Goal: Information Seeking & Learning: Compare options

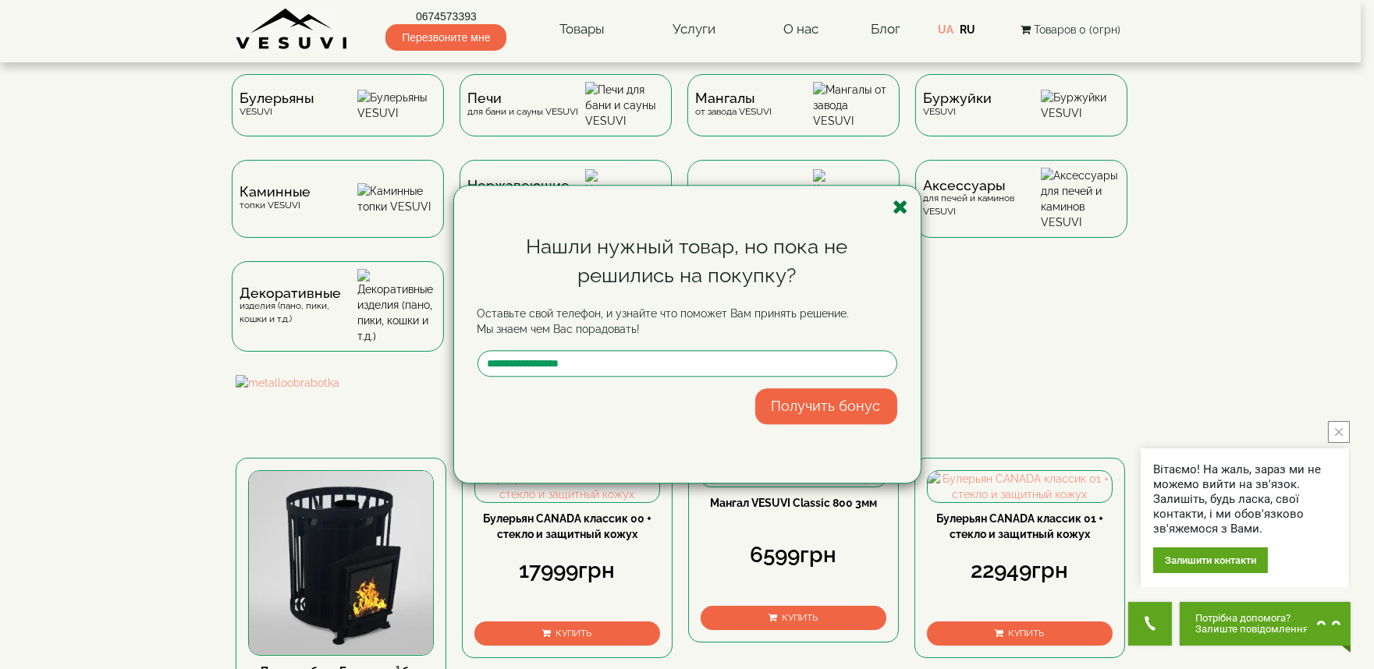
click at [905, 204] on icon "button" at bounding box center [901, 207] width 16 height 20
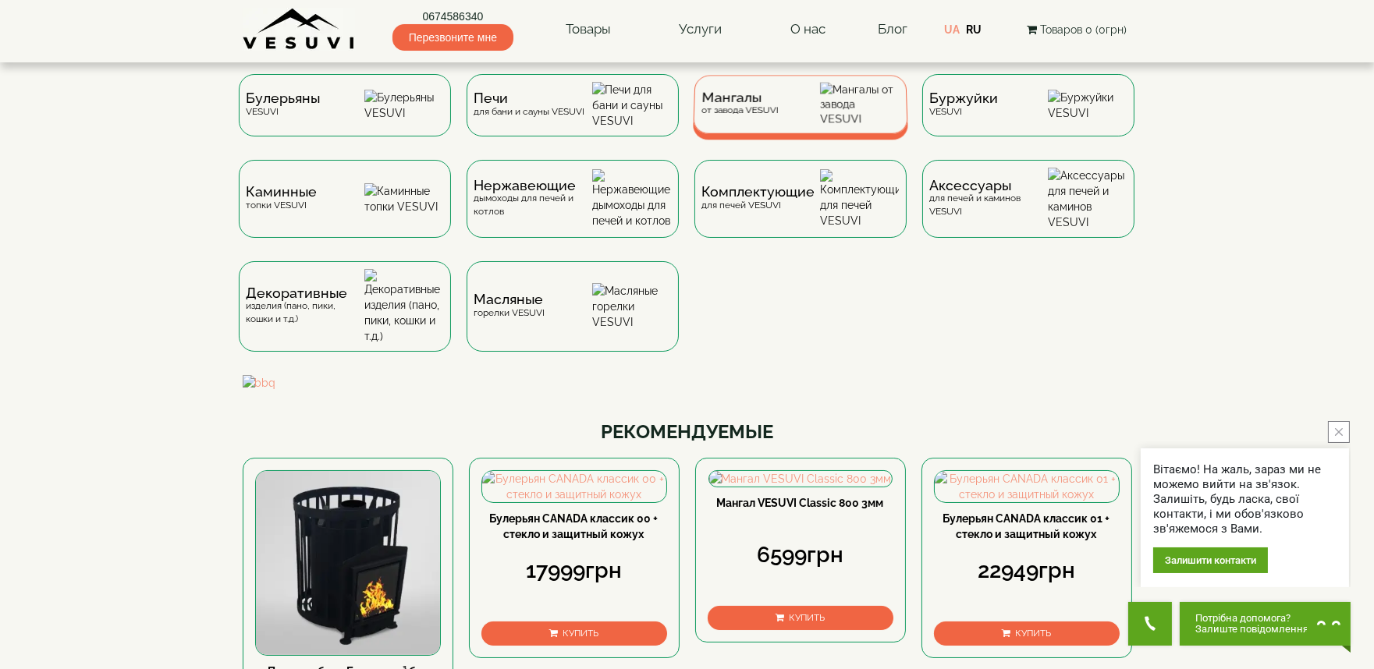
click at [800, 111] on div "Мангалы от завода VESUVI" at bounding box center [800, 104] width 215 height 59
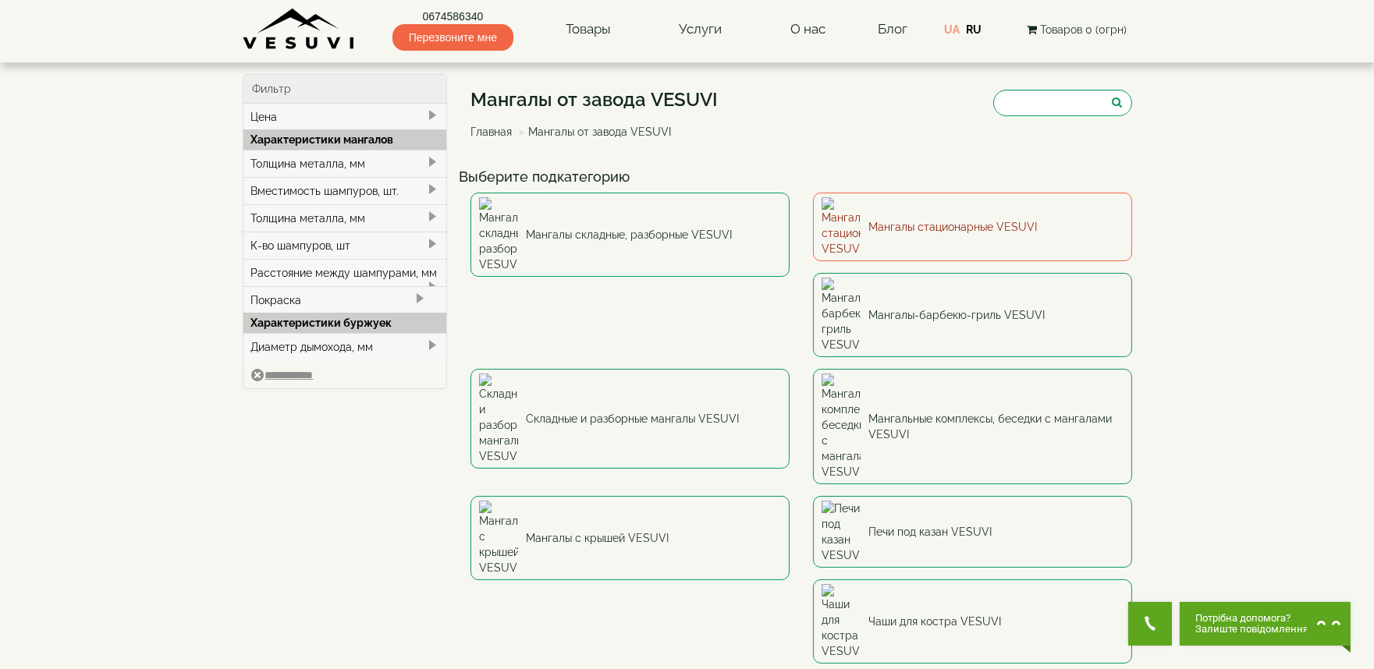
click at [929, 216] on link "Мангалы стационарные VESUVI" at bounding box center [972, 227] width 319 height 69
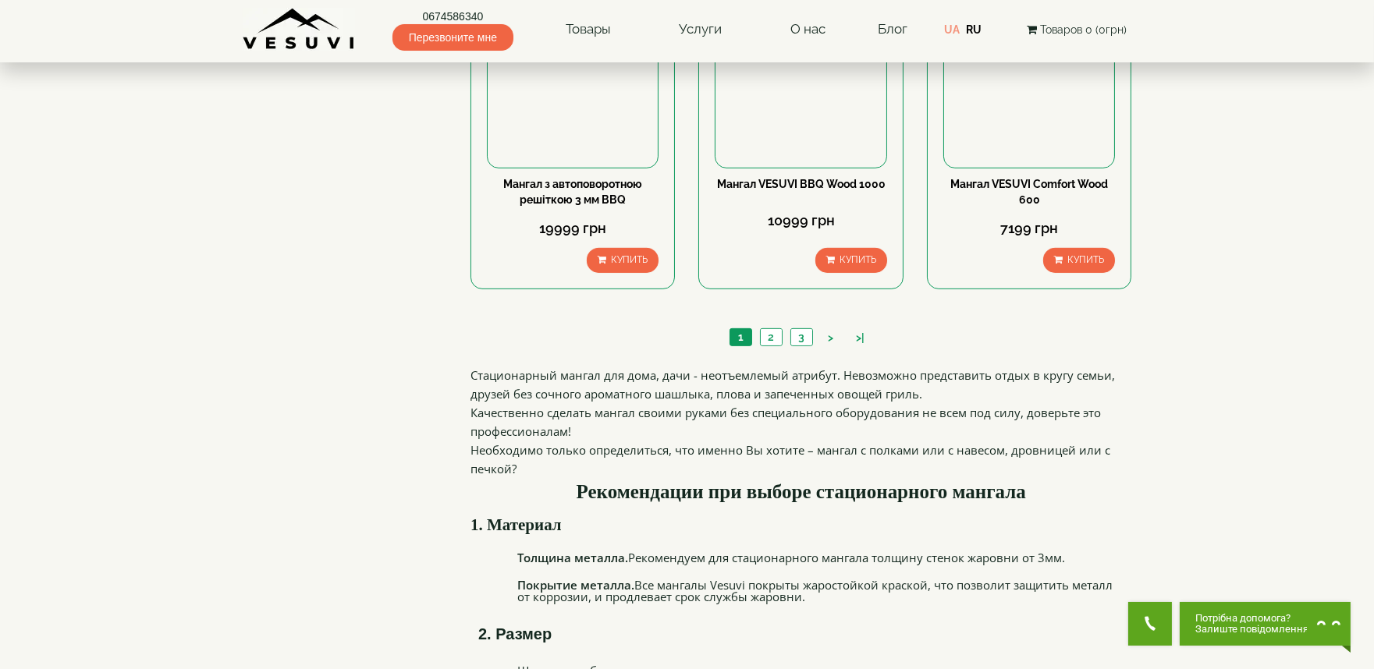
scroll to position [1560, 0]
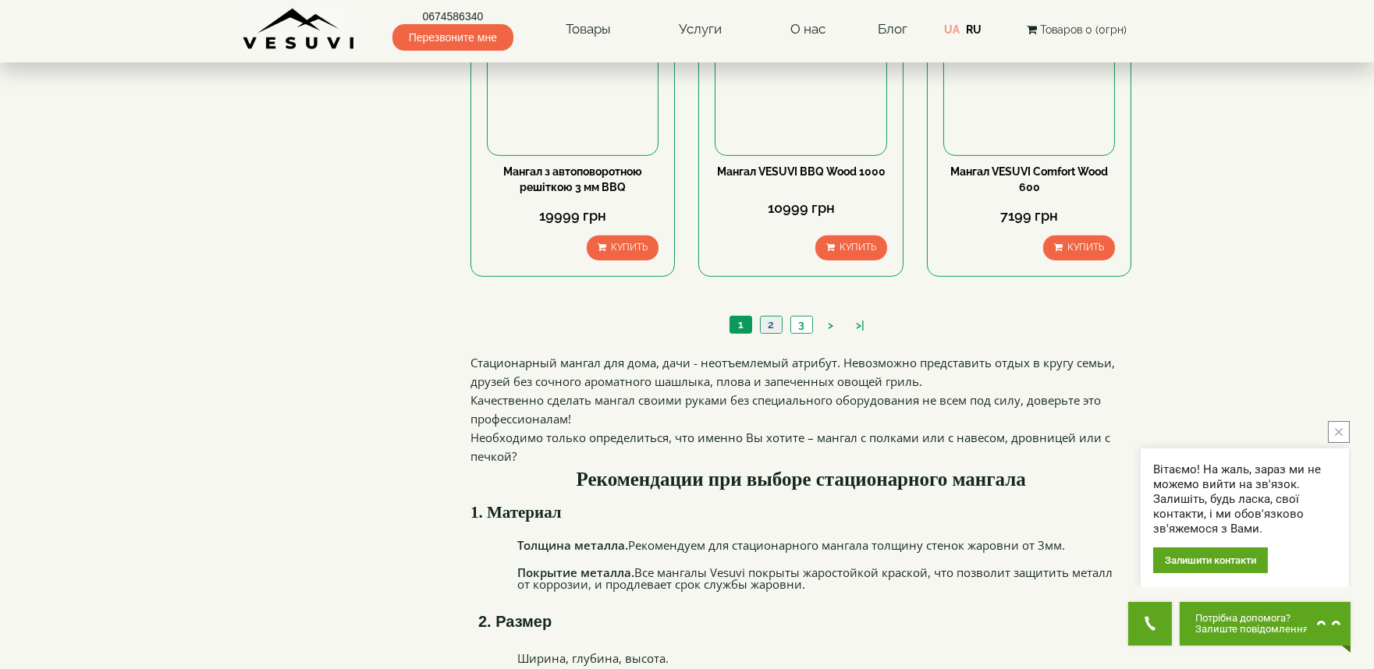
click at [771, 324] on link "2" at bounding box center [771, 325] width 22 height 16
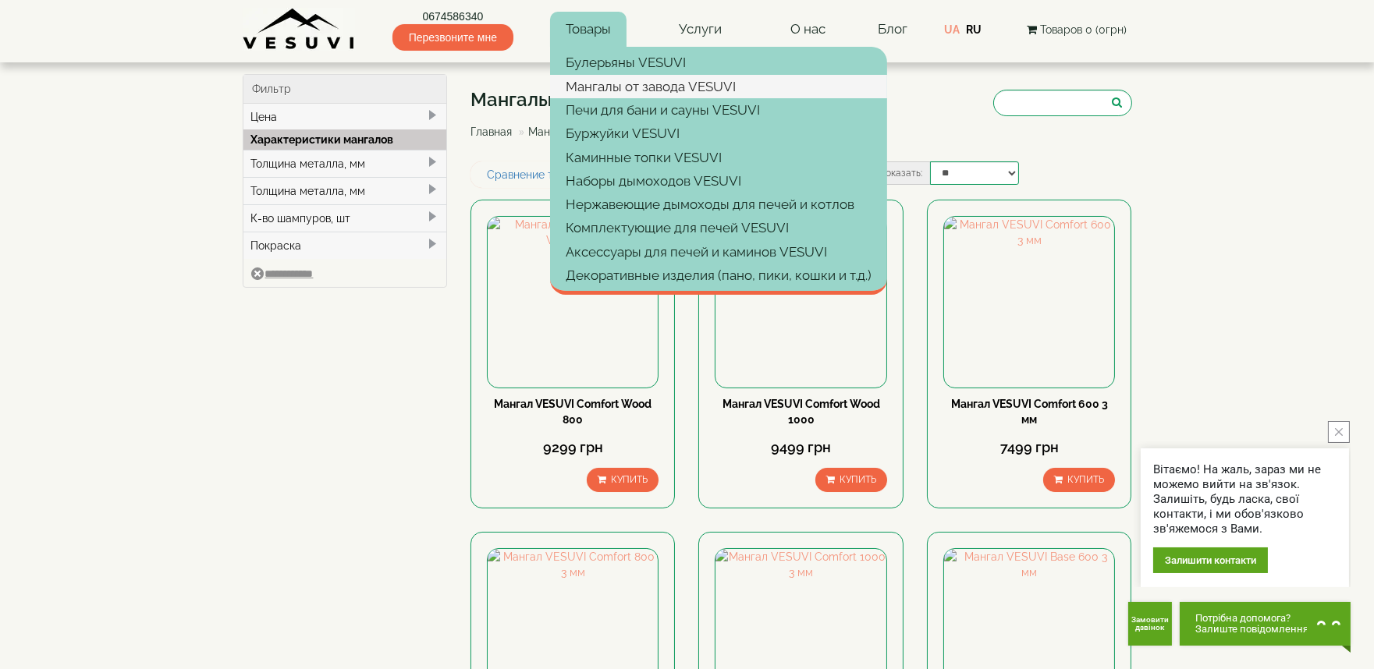
click at [607, 88] on link "Мангалы от завода VESUVI" at bounding box center [718, 86] width 337 height 23
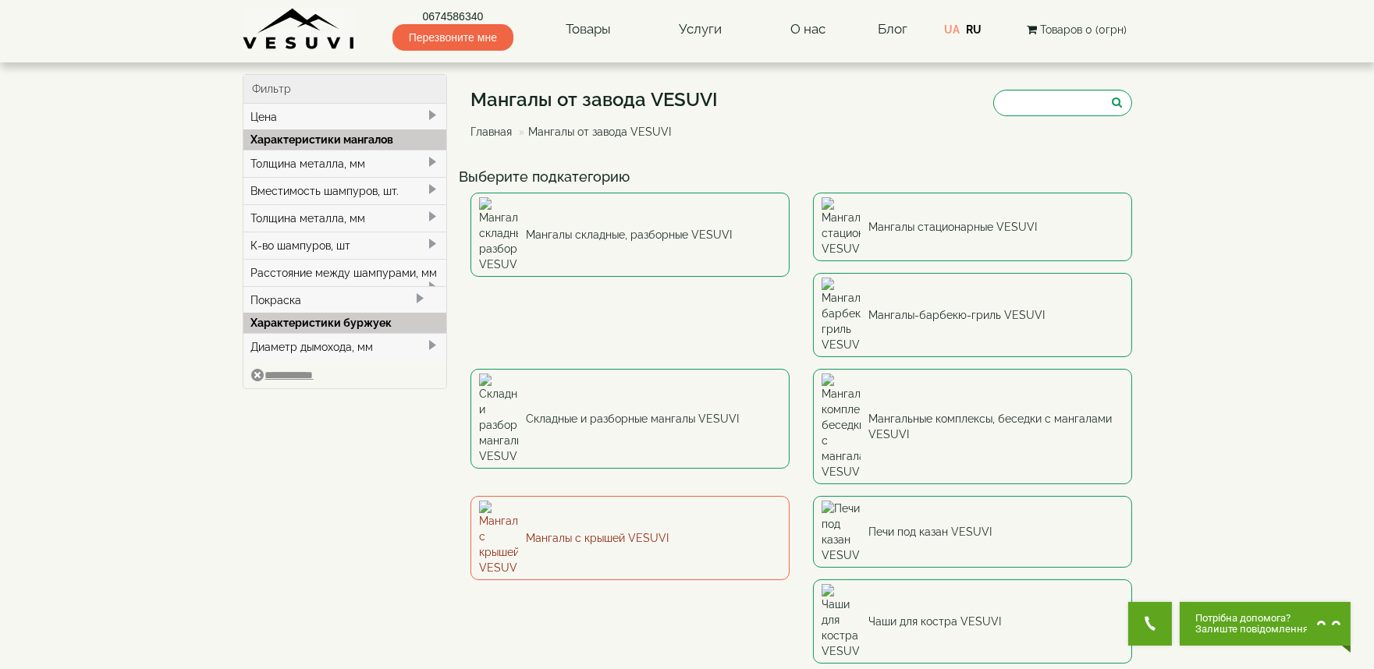
click at [789, 496] on link "Мангалы с крышей VESUVI" at bounding box center [629, 538] width 319 height 84
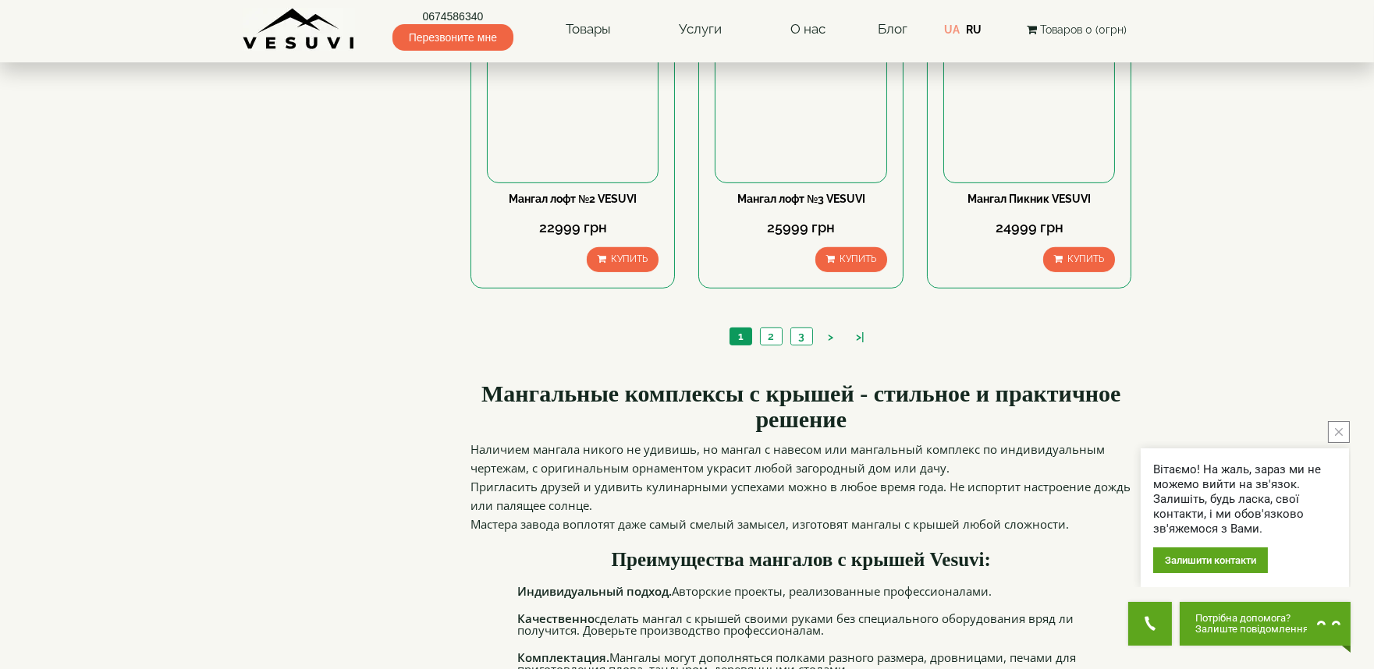
scroll to position [1647, 0]
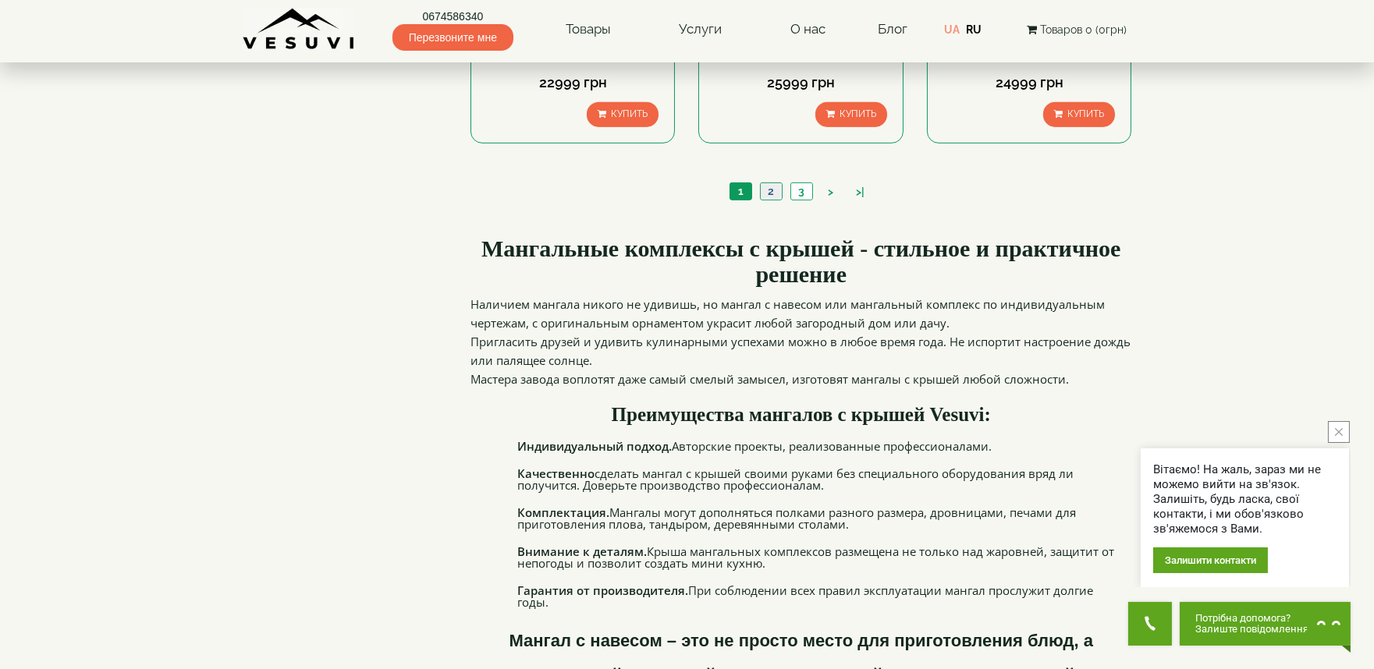
click at [772, 200] on link "2" at bounding box center [771, 191] width 22 height 16
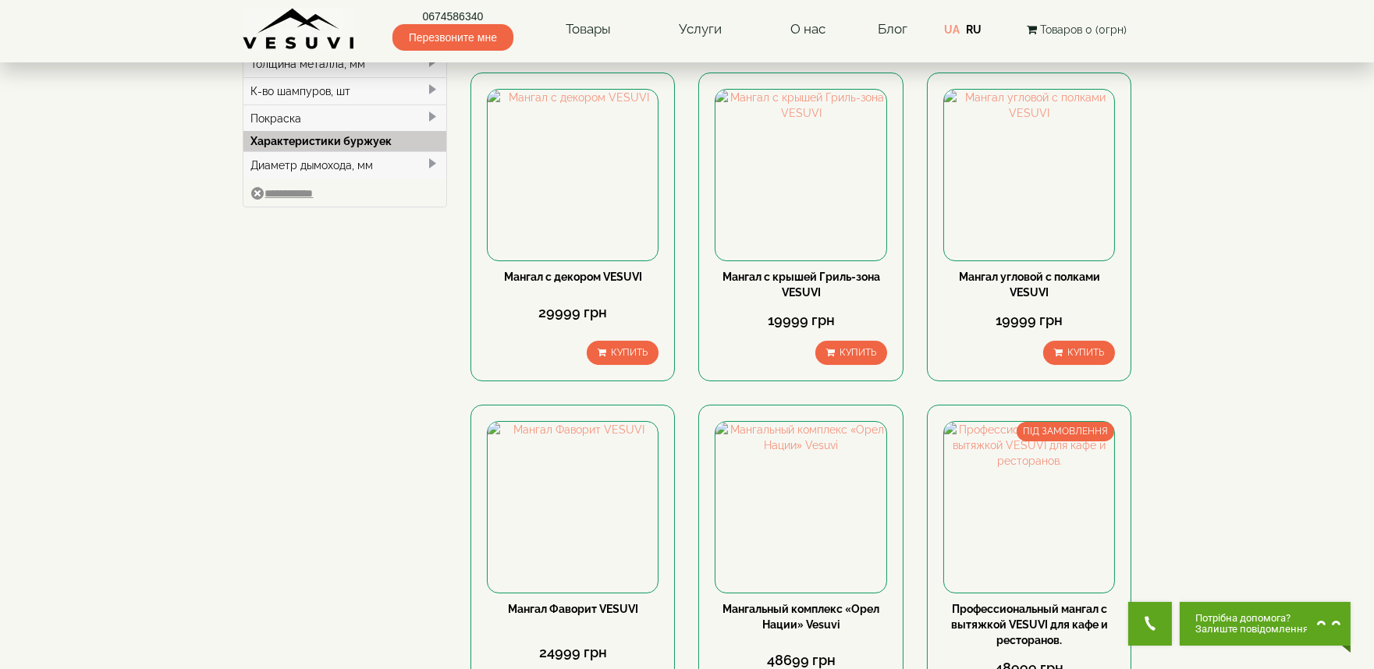
scroll to position [173, 0]
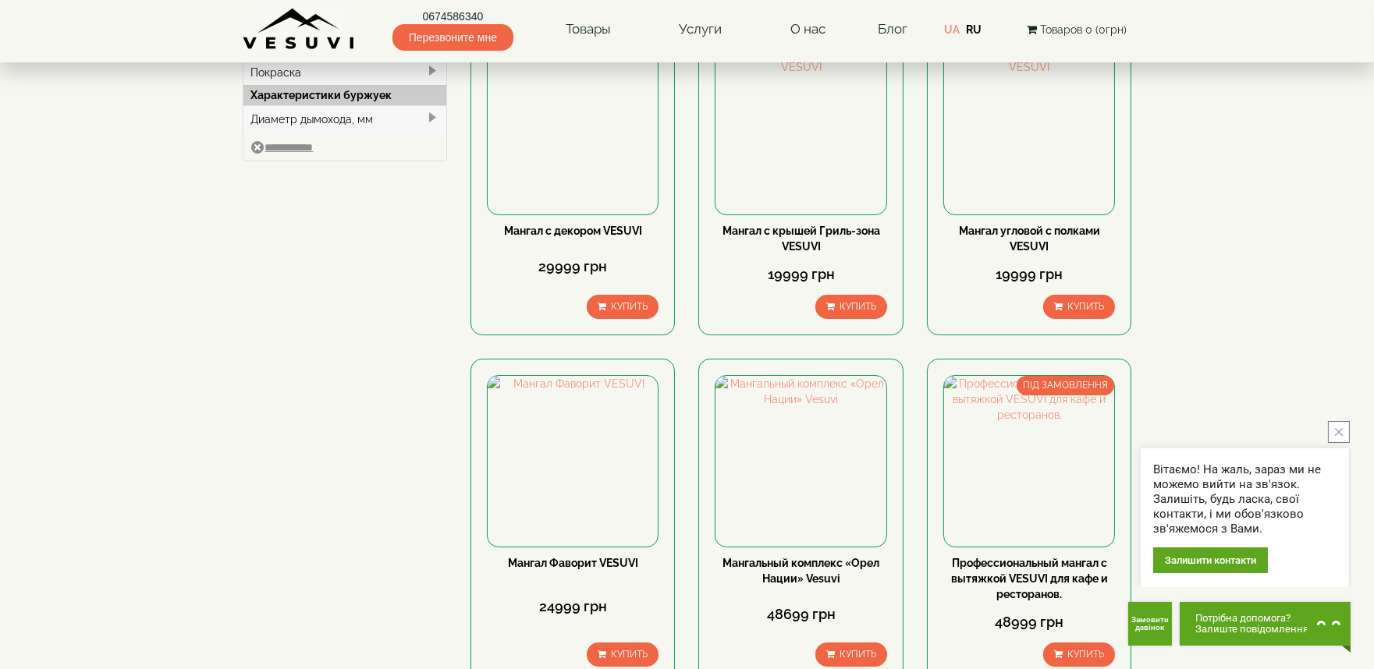
click at [1336, 425] on button "close button" at bounding box center [1339, 432] width 22 height 22
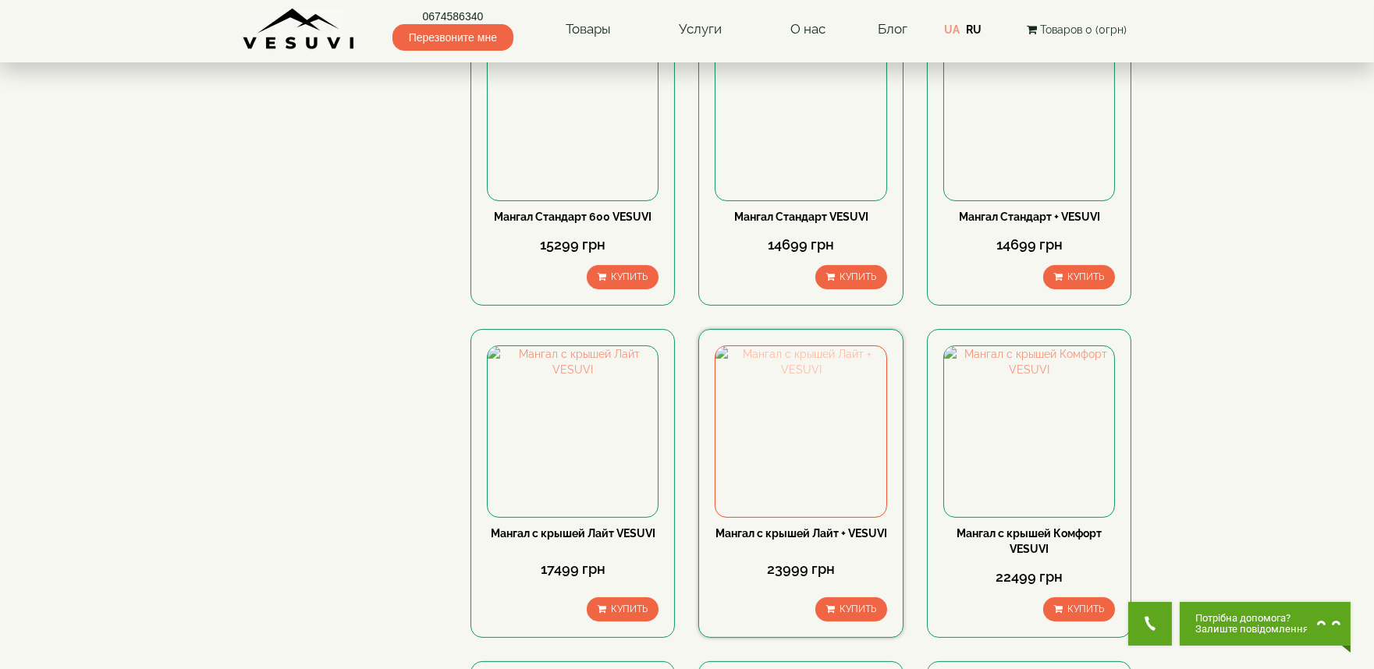
scroll to position [953, 0]
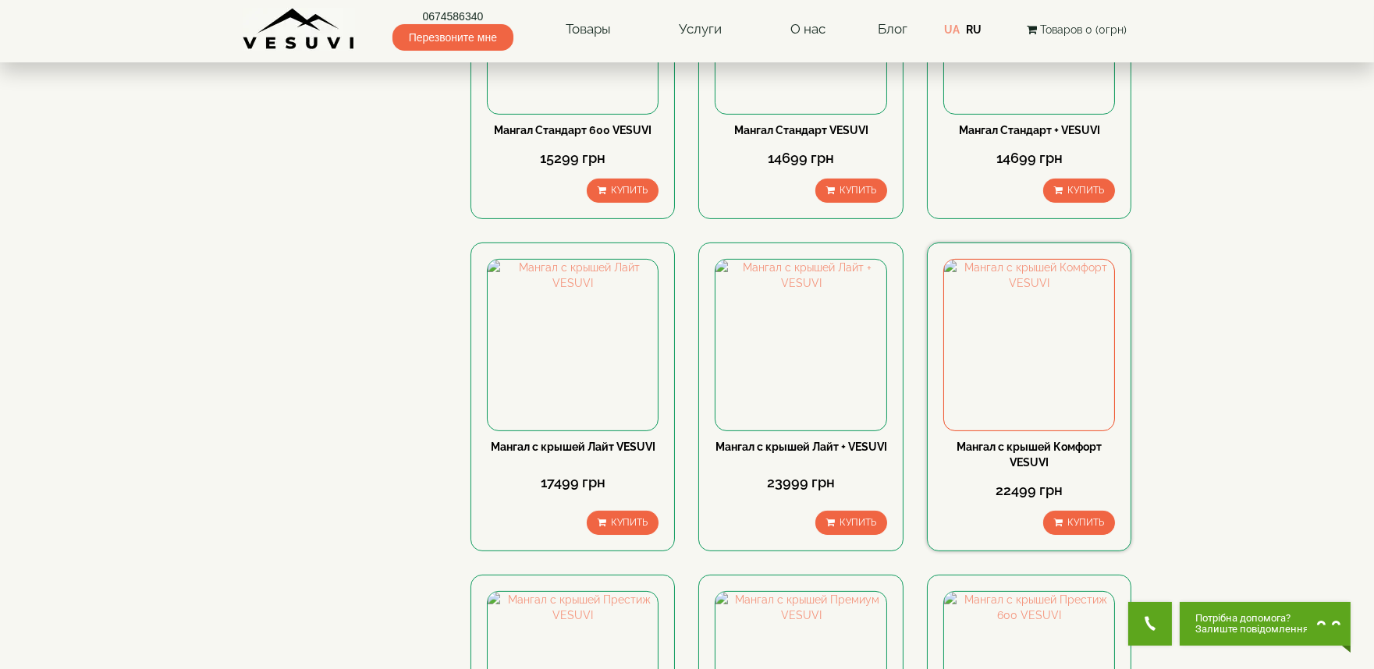
click at [1020, 455] on link "Мангал с крышей Комфорт VESUVI" at bounding box center [1028, 455] width 145 height 28
